Goal: Information Seeking & Learning: Find specific fact

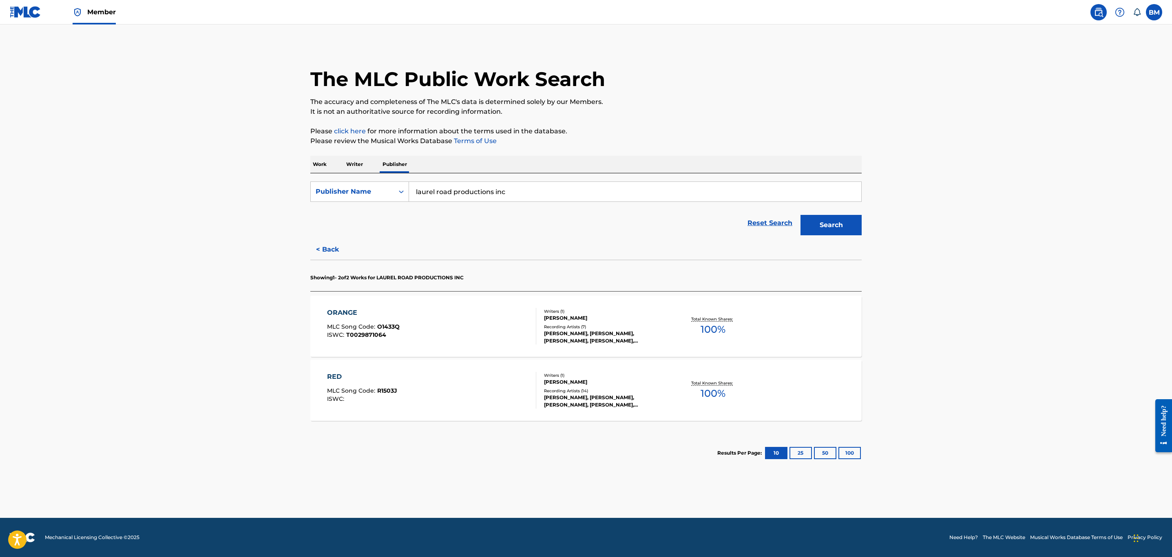
click at [312, 160] on p "Work" at bounding box center [319, 164] width 19 height 17
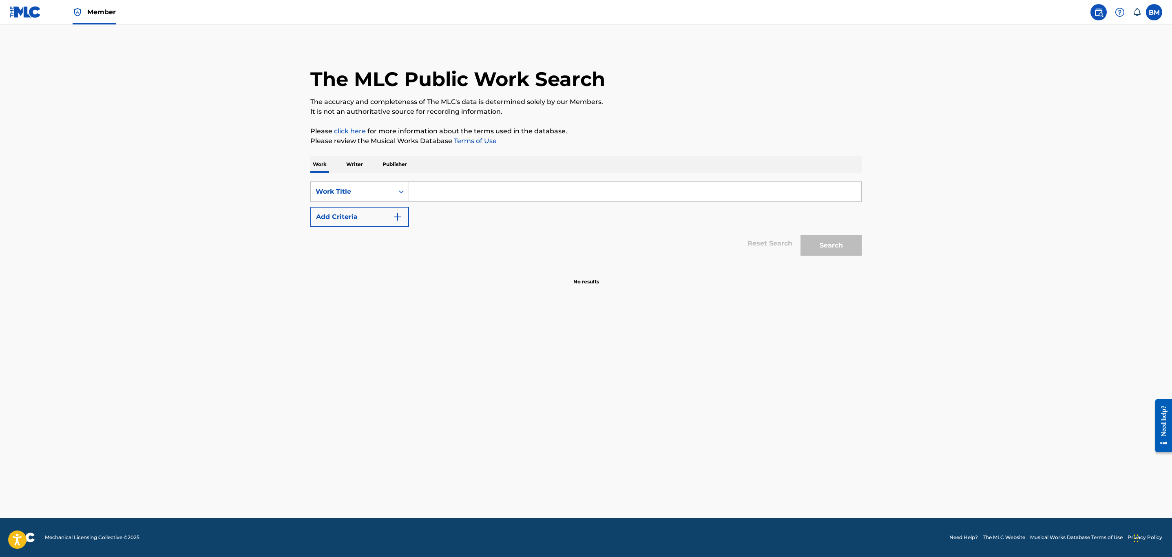
click at [415, 197] on input "Search Form" at bounding box center [635, 192] width 452 height 20
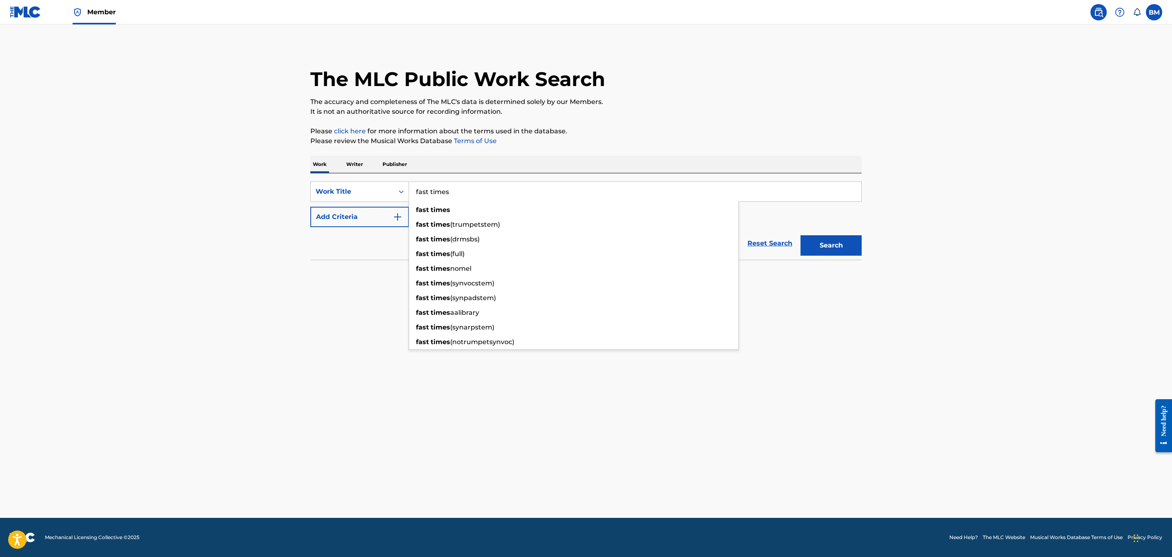
type input "fast times"
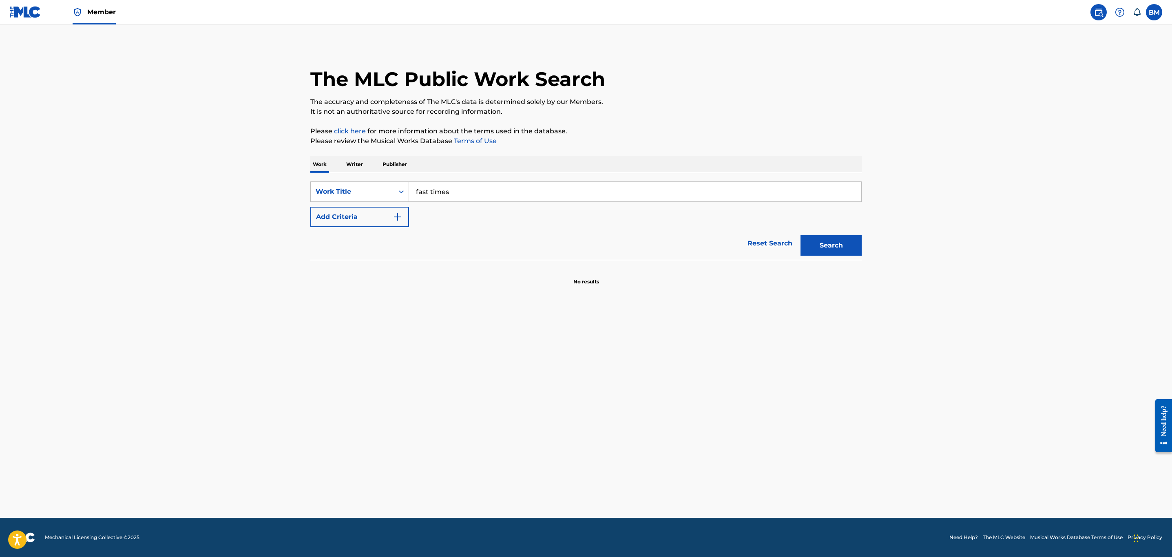
click at [375, 218] on button "Add Criteria" at bounding box center [359, 217] width 99 height 20
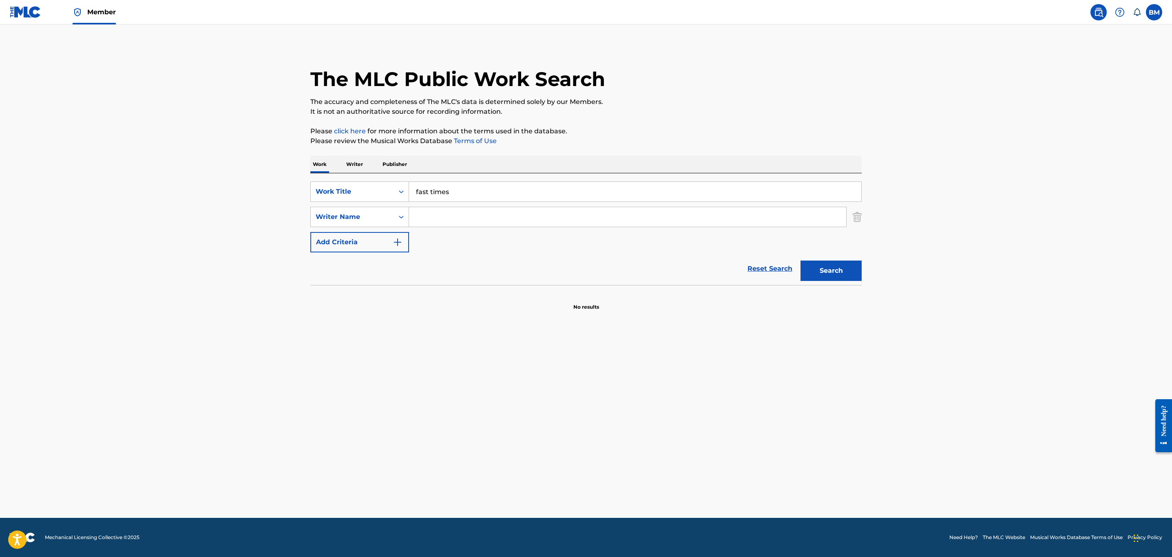
click at [449, 223] on input "Search Form" at bounding box center [627, 217] width 437 height 20
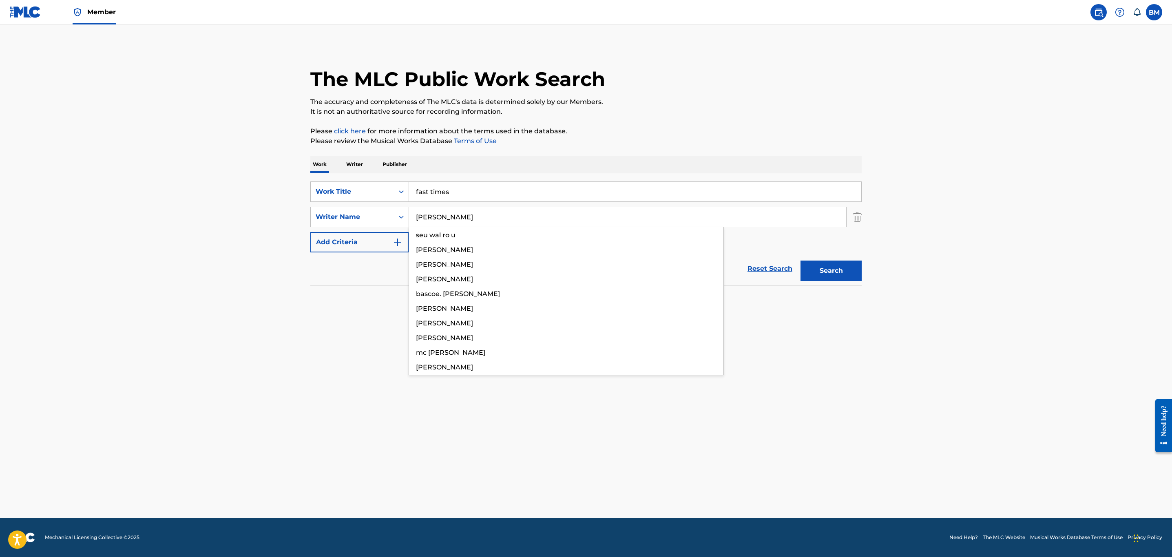
type input "[PERSON_NAME]"
click at [800, 260] on button "Search" at bounding box center [830, 270] width 61 height 20
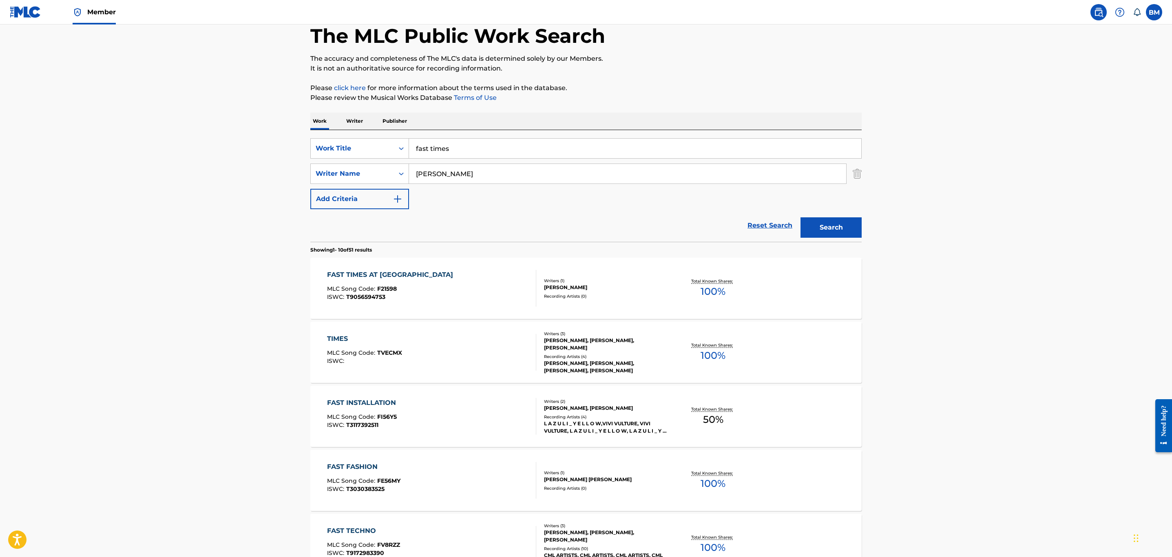
scroll to position [122, 0]
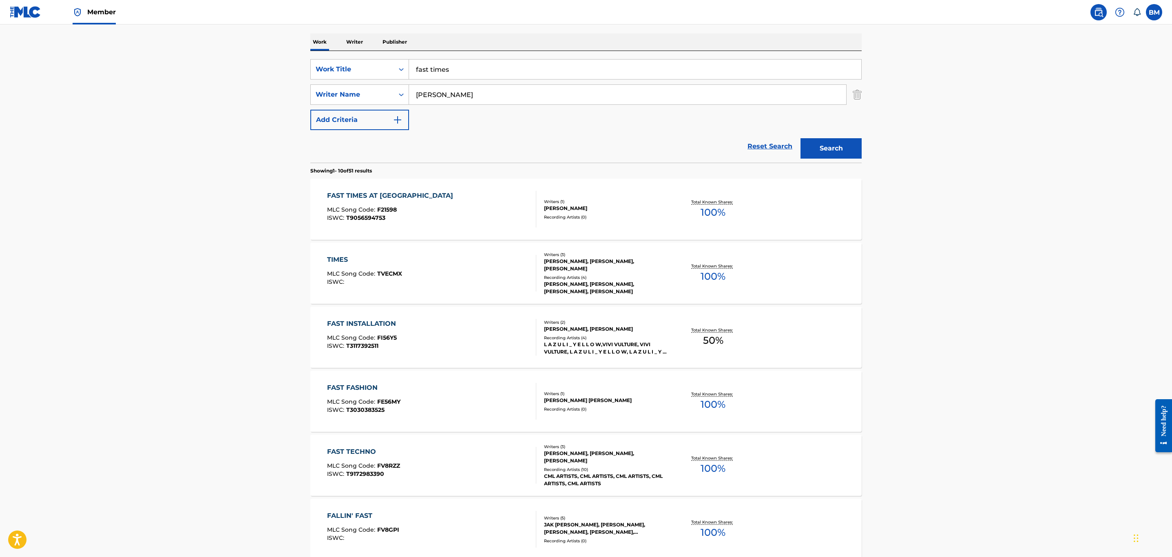
click at [472, 207] on div "FAST TIMES AT RIDGEMONT HIGH MLC Song Code : F21598 ISWC : T9056594753" at bounding box center [432, 209] width 210 height 37
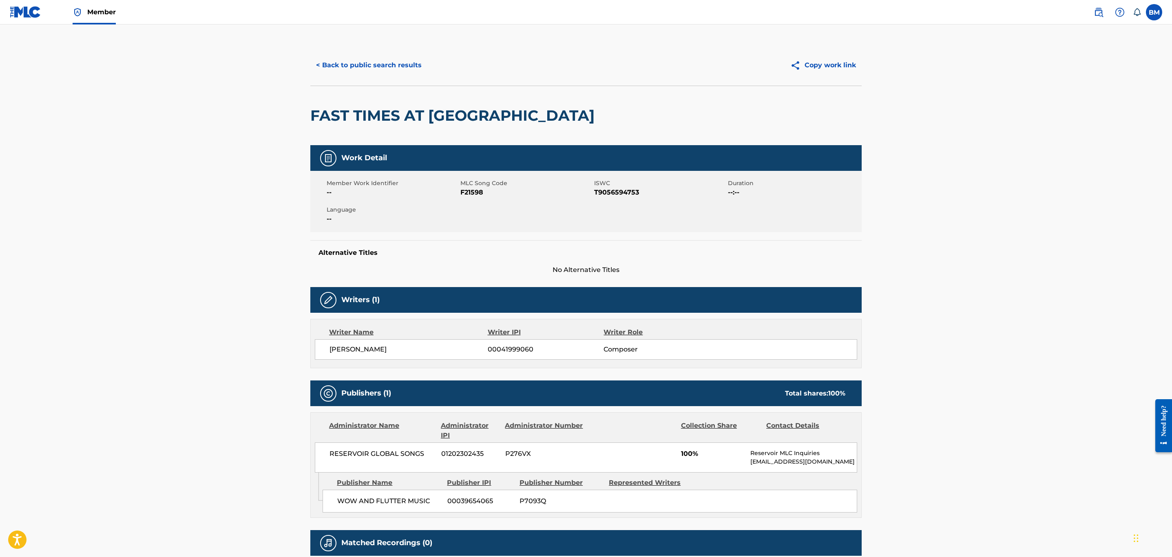
click at [313, 68] on button "< Back to public search results" at bounding box center [368, 65] width 117 height 20
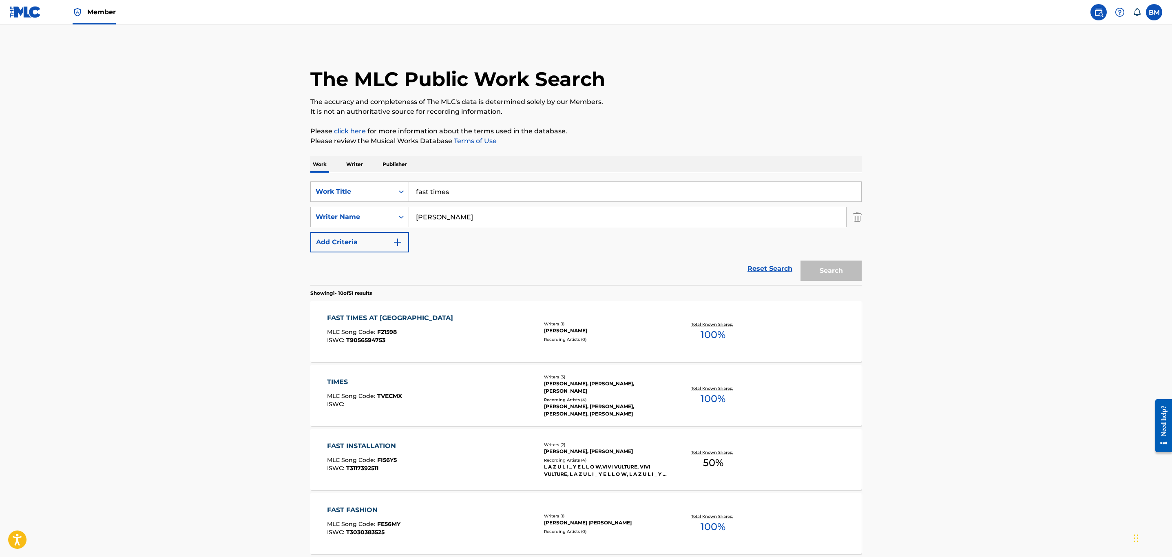
scroll to position [122, 0]
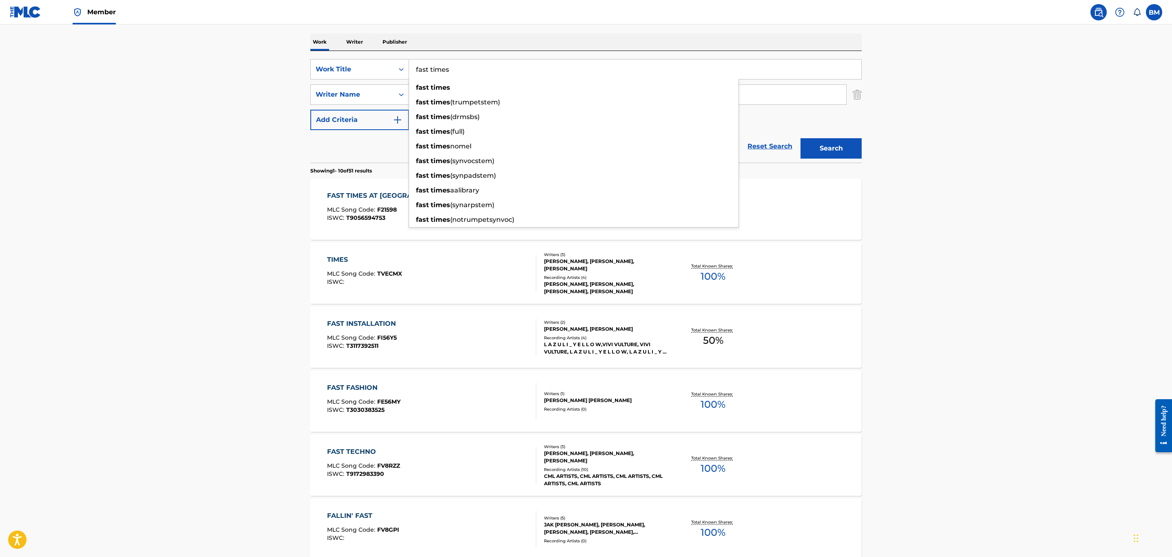
drag, startPoint x: 309, startPoint y: 67, endPoint x: 278, endPoint y: 66, distance: 30.6
click at [279, 66] on main "The MLC Public Work Search The accuracy and completeness of The MLC's data is d…" at bounding box center [586, 382] width 1172 height 960
type input "ice cream truck"
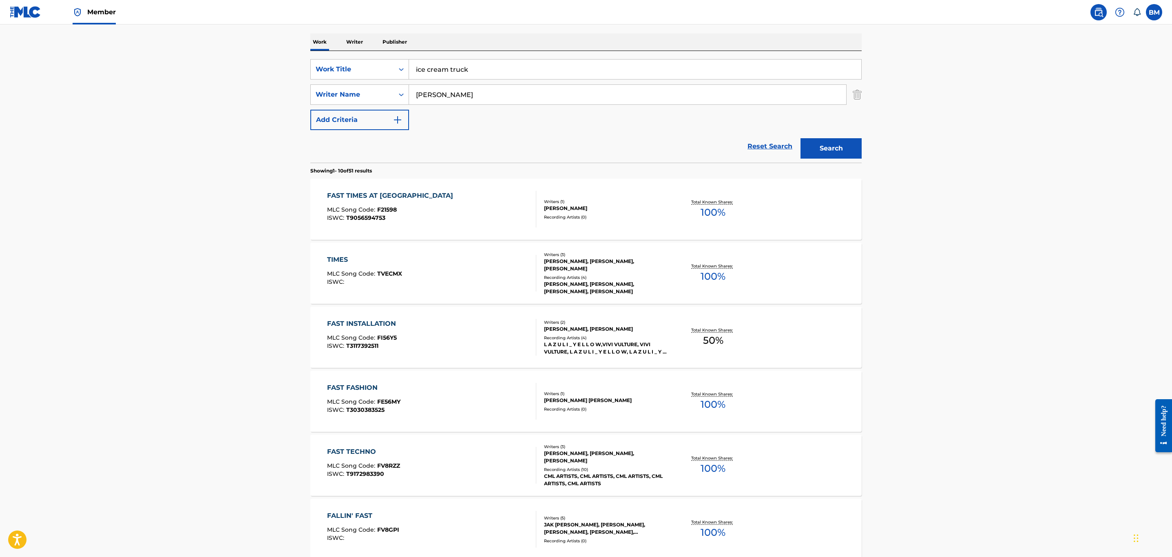
click at [271, 66] on main "The MLC Public Work Search The accuracy and completeness of The MLC's data is d…" at bounding box center [586, 382] width 1172 height 960
click at [805, 144] on button "Search" at bounding box center [830, 148] width 61 height 20
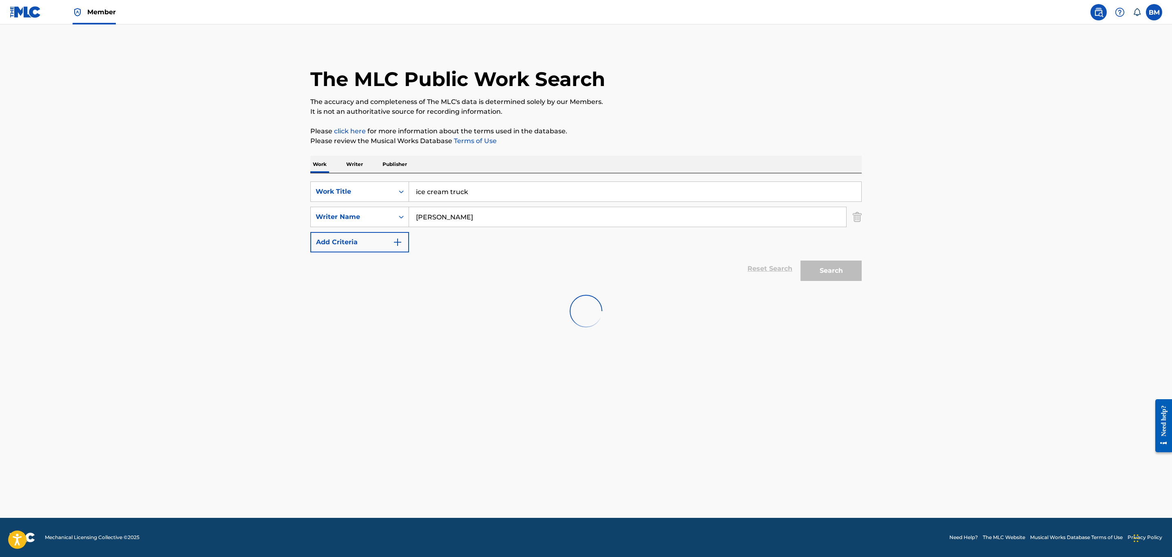
scroll to position [0, 0]
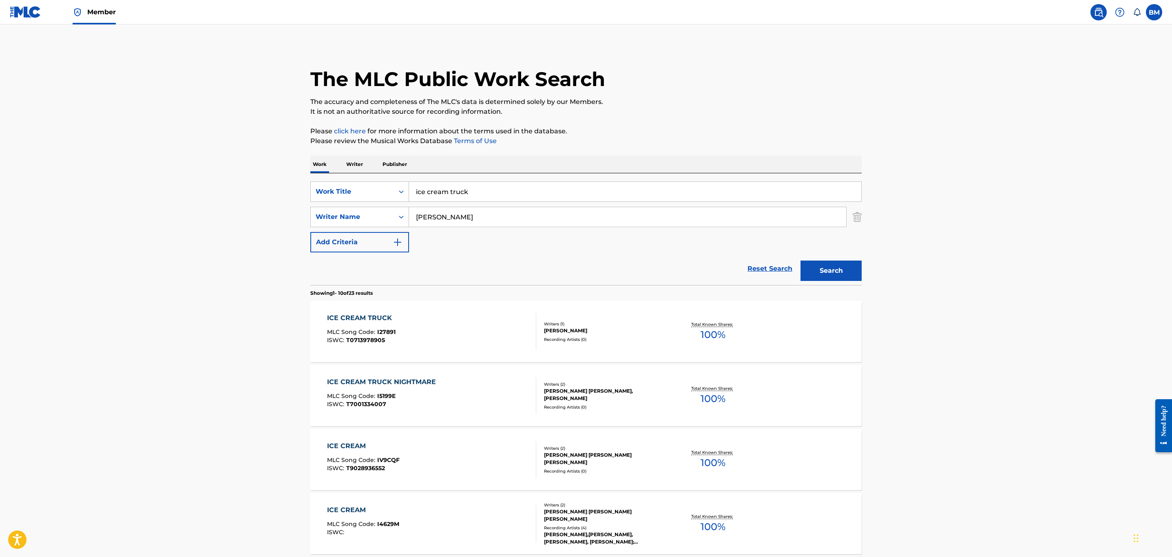
click at [450, 328] on div "ICE CREAM TRUCK MLC Song Code : I27891 ISWC : T0713978905" at bounding box center [432, 331] width 210 height 37
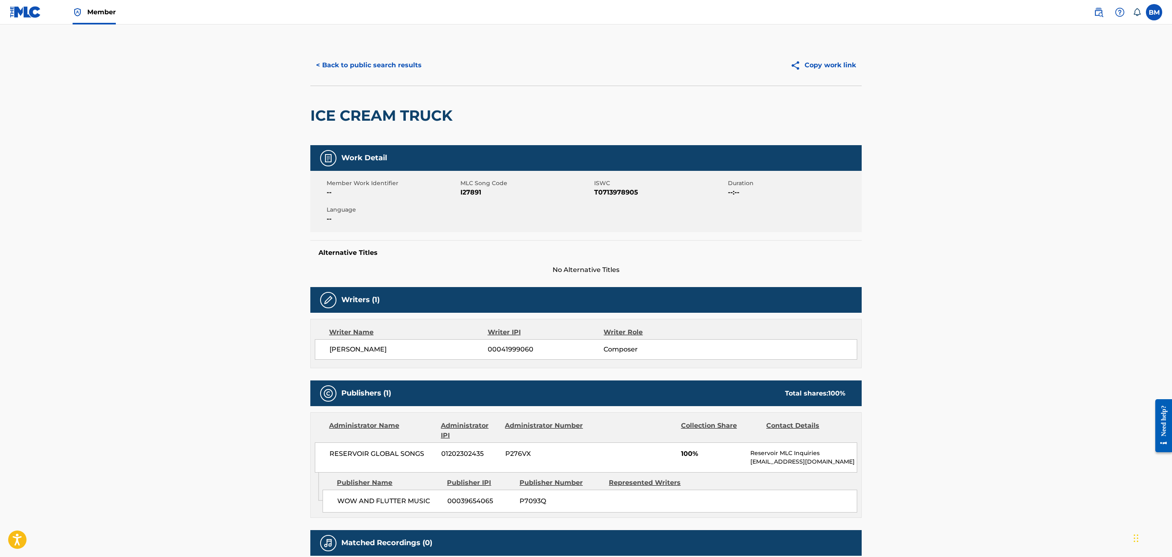
click at [349, 68] on button "< Back to public search results" at bounding box center [368, 65] width 117 height 20
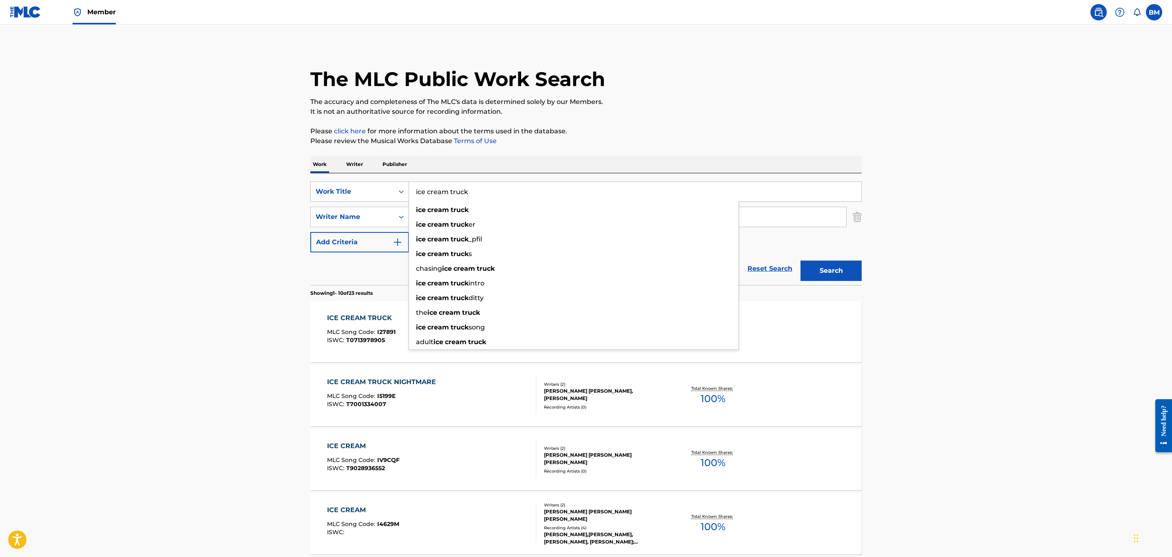
drag, startPoint x: 480, startPoint y: 194, endPoint x: 316, endPoint y: 194, distance: 163.9
click at [316, 194] on div "SearchWithCriteriaedddb047-c519-4840-9938-e0a864250c4c Work Title ice cream tru…" at bounding box center [585, 191] width 551 height 20
type input "surf"
drag, startPoint x: 295, startPoint y: 180, endPoint x: 288, endPoint y: 184, distance: 8.2
click at [294, 180] on main "The MLC Public Work Search The accuracy and completeness of The MLC's data is d…" at bounding box center [586, 504] width 1172 height 960
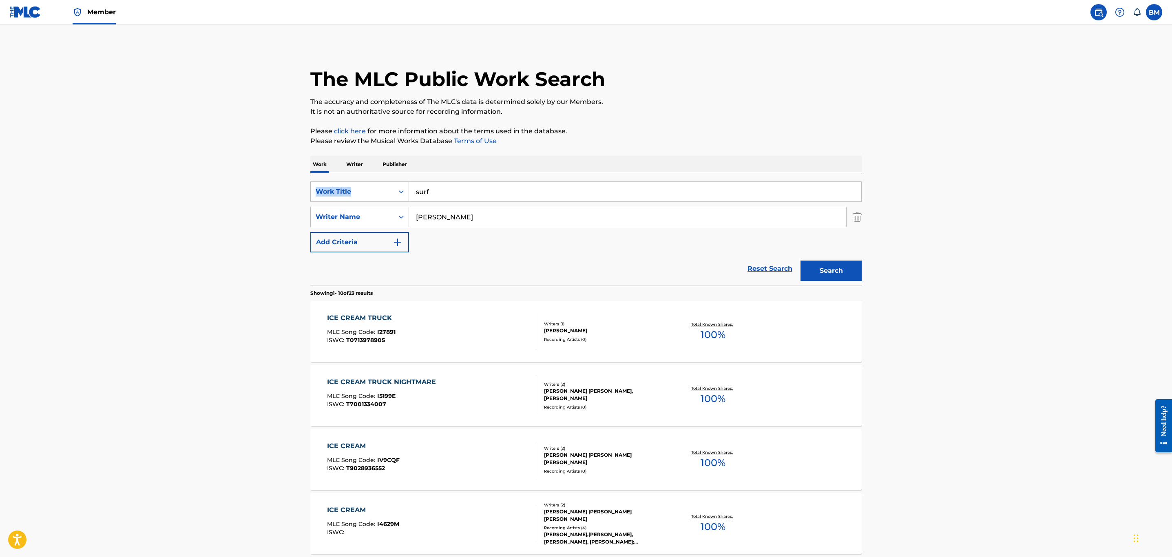
click at [857, 265] on button "Search" at bounding box center [830, 270] width 61 height 20
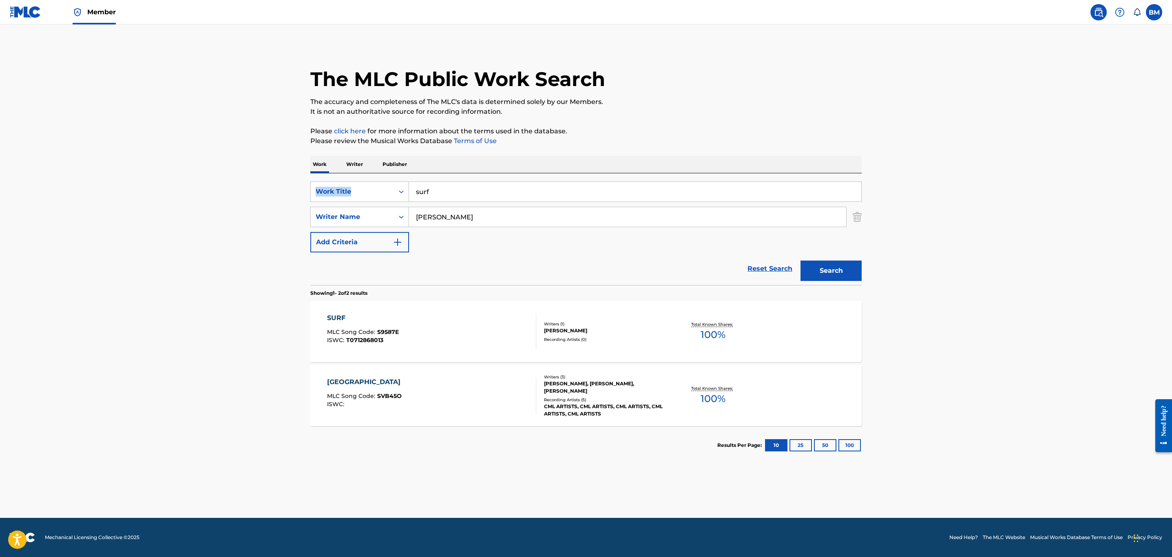
click at [444, 336] on div "SURF MLC Song Code : S9587E ISWC : T0712868013" at bounding box center [432, 331] width 210 height 37
